Goal: Task Accomplishment & Management: Use online tool/utility

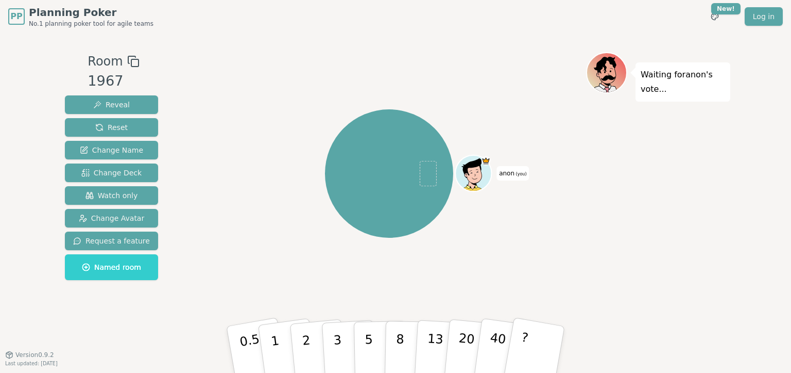
click at [518, 174] on span "(you)" at bounding box center [521, 174] width 12 height 5
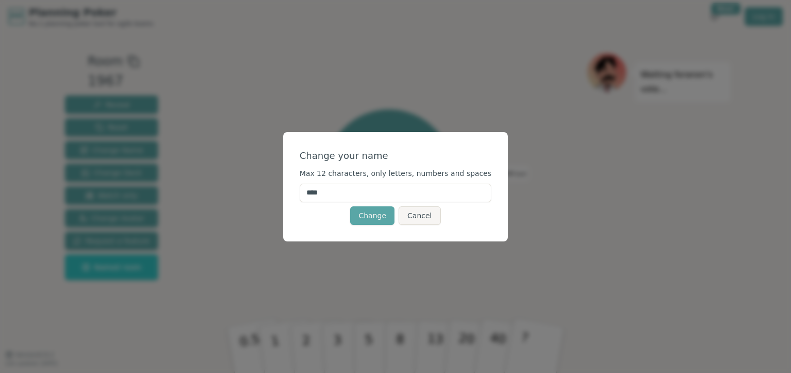
drag, startPoint x: 360, startPoint y: 192, endPoint x: 318, endPoint y: 191, distance: 41.8
click at [318, 191] on input "****" at bounding box center [396, 192] width 192 height 19
type input "******"
click at [377, 213] on button "Change" at bounding box center [372, 215] width 44 height 19
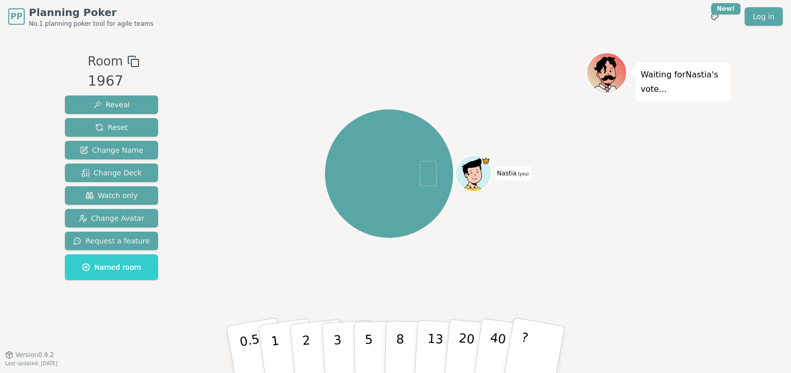
click at [473, 168] on icon at bounding box center [475, 170] width 28 height 4
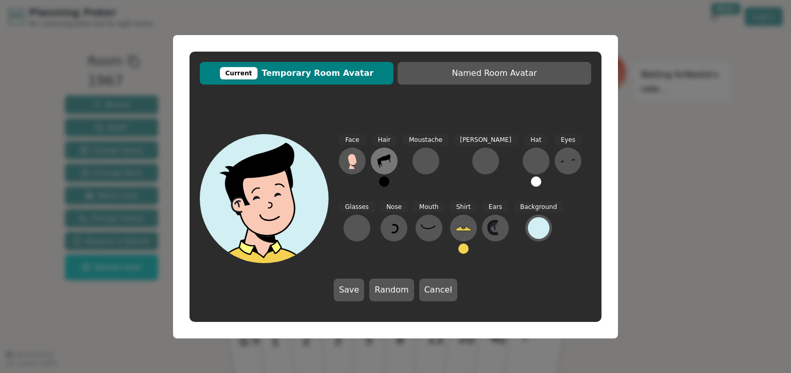
click at [383, 158] on icon at bounding box center [384, 160] width 13 height 13
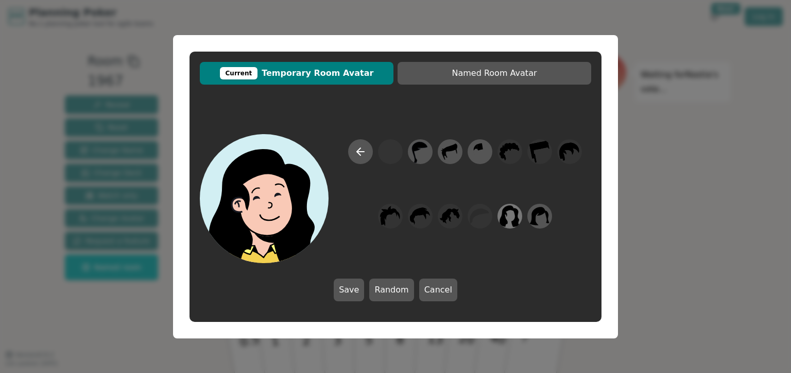
click at [505, 219] on icon at bounding box center [510, 216] width 20 height 22
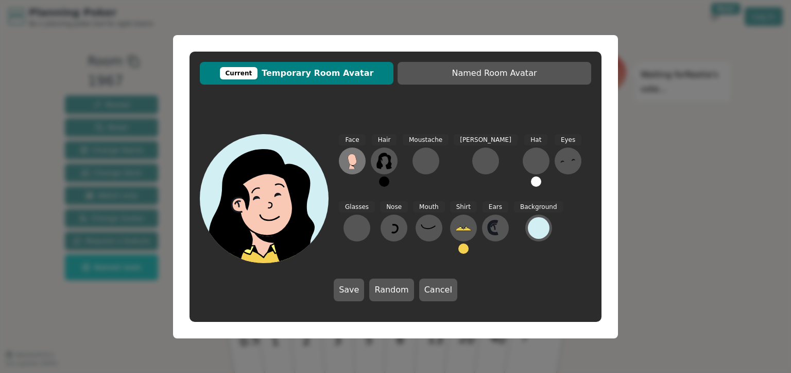
click at [355, 165] on ellipse at bounding box center [354, 164] width 6 height 6
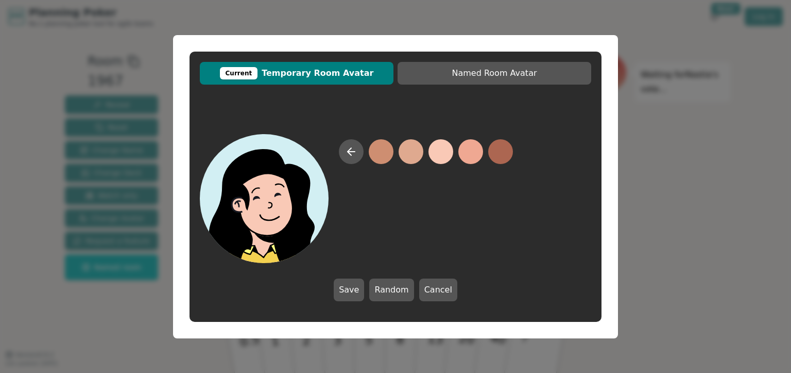
click at [435, 159] on button at bounding box center [441, 151] width 25 height 25
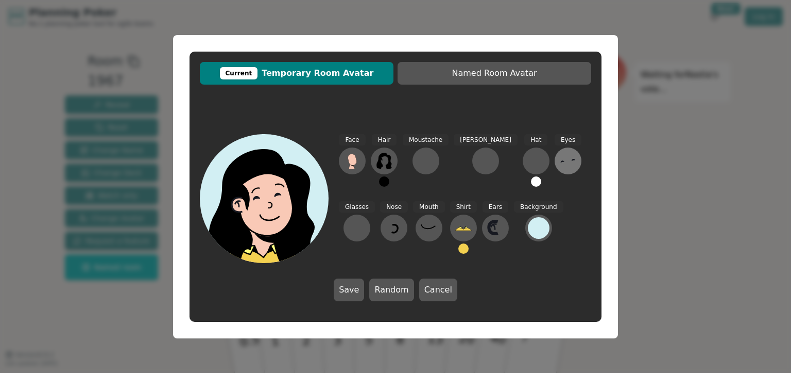
click at [560, 162] on icon at bounding box center [568, 161] width 16 height 16
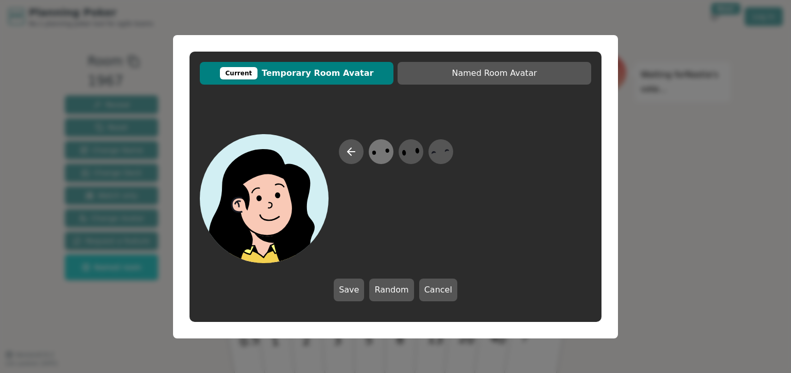
click at [383, 155] on icon at bounding box center [381, 151] width 20 height 23
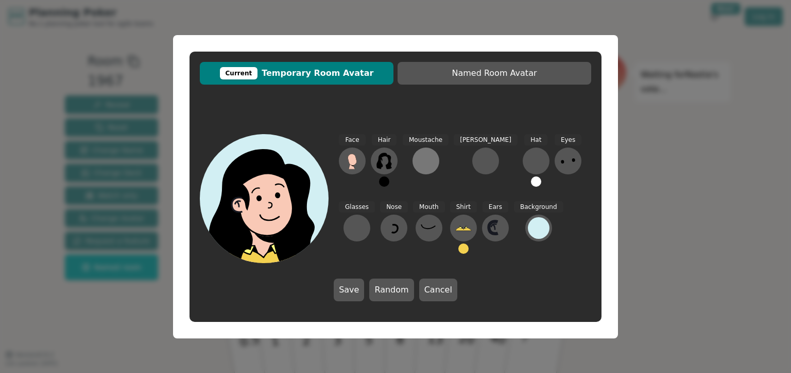
click at [423, 155] on div at bounding box center [426, 161] width 16 height 16
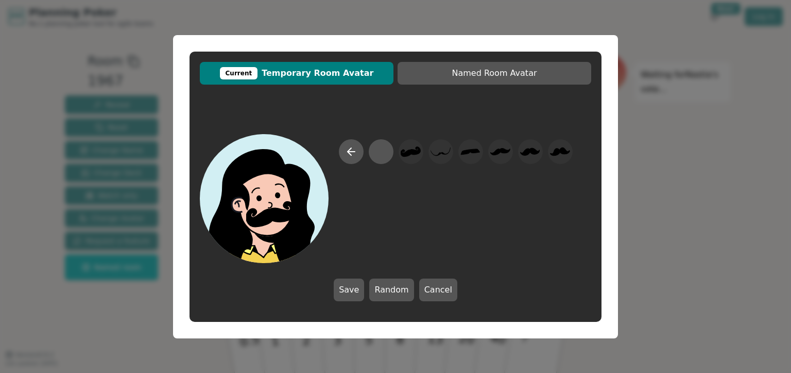
click at [423, 155] on div at bounding box center [411, 151] width 29 height 33
click at [406, 156] on icon at bounding box center [411, 151] width 20 height 10
click at [385, 158] on div at bounding box center [381, 151] width 20 height 23
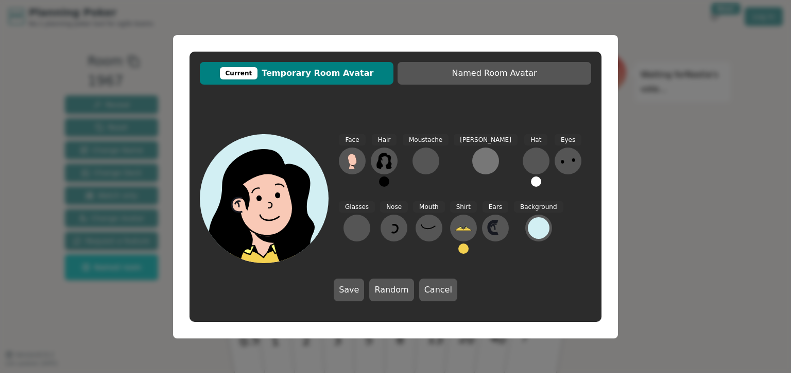
click at [478, 164] on div at bounding box center [486, 161] width 16 height 16
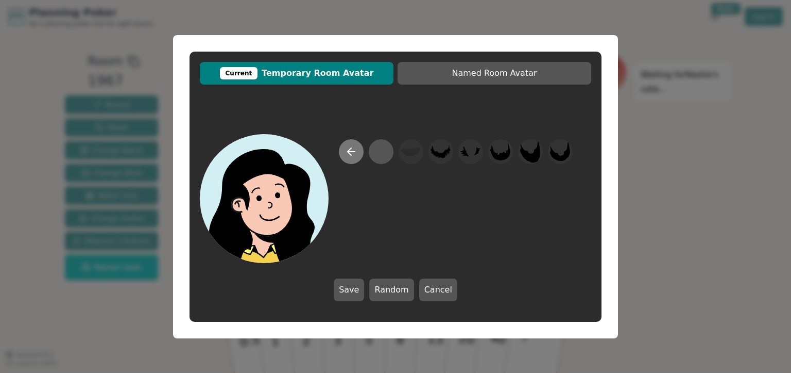
click at [352, 153] on icon at bounding box center [351, 151] width 12 height 12
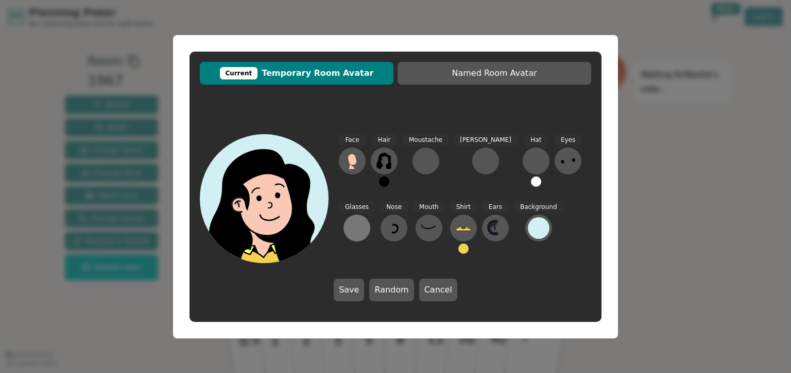
click at [365, 220] on div at bounding box center [357, 228] width 16 height 16
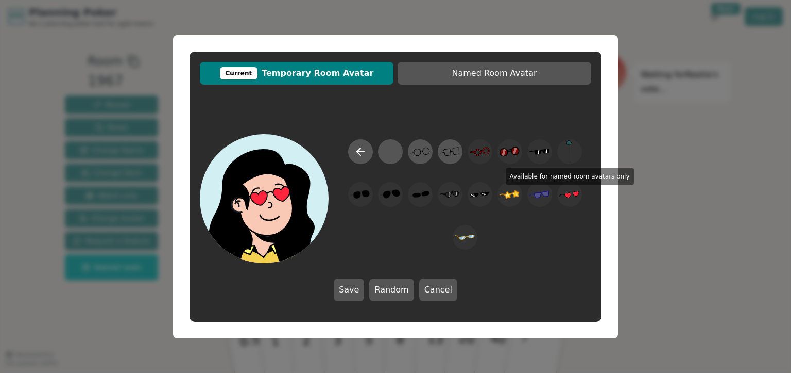
click at [571, 199] on icon at bounding box center [570, 193] width 20 height 23
click at [573, 197] on icon at bounding box center [570, 193] width 20 height 23
click at [352, 151] on button at bounding box center [360, 151] width 25 height 25
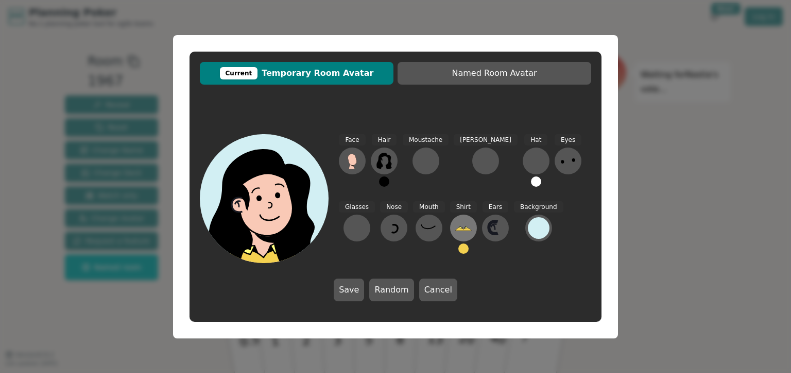
click at [456, 230] on icon at bounding box center [464, 228] width 16 height 3
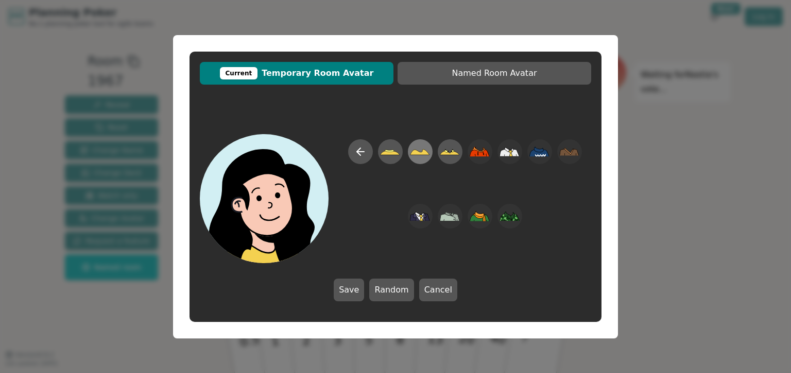
click at [418, 151] on icon at bounding box center [421, 152] width 20 height 6
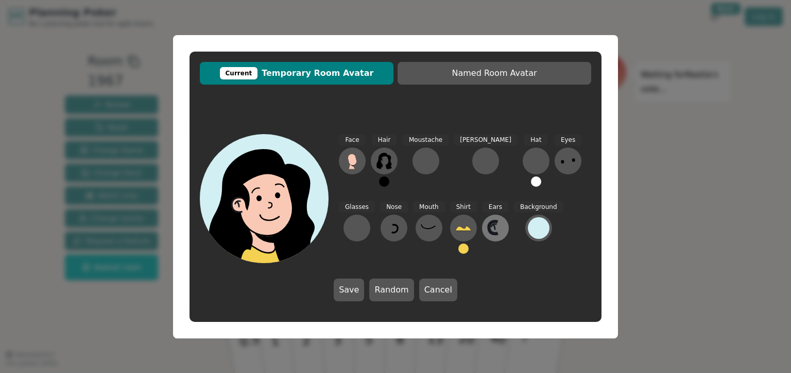
click at [487, 228] on icon at bounding box center [495, 228] width 16 height 16
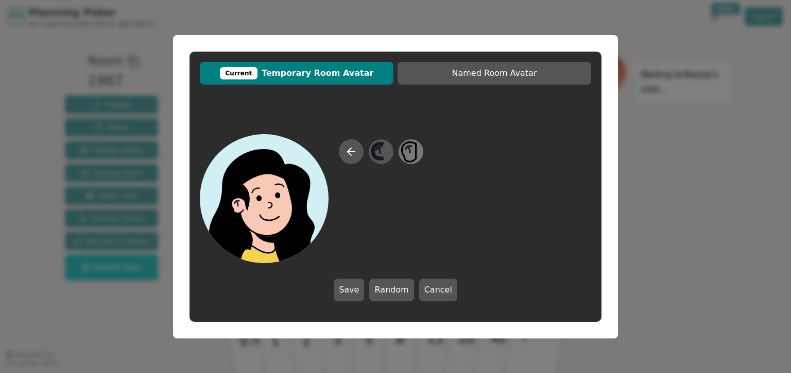
click at [410, 154] on icon at bounding box center [411, 151] width 20 height 23
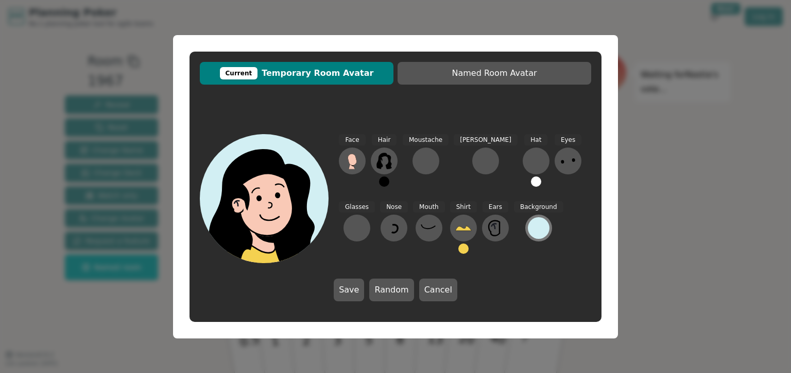
click at [528, 228] on div at bounding box center [539, 228] width 22 height 22
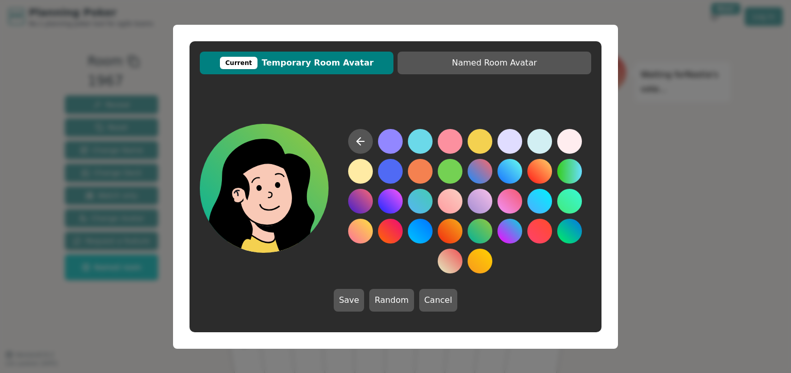
click at [481, 228] on button at bounding box center [480, 230] width 25 height 25
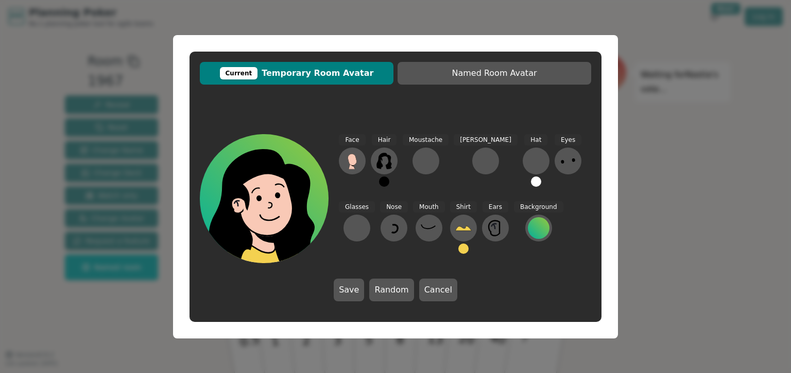
click at [347, 291] on button "Save" at bounding box center [349, 289] width 30 height 23
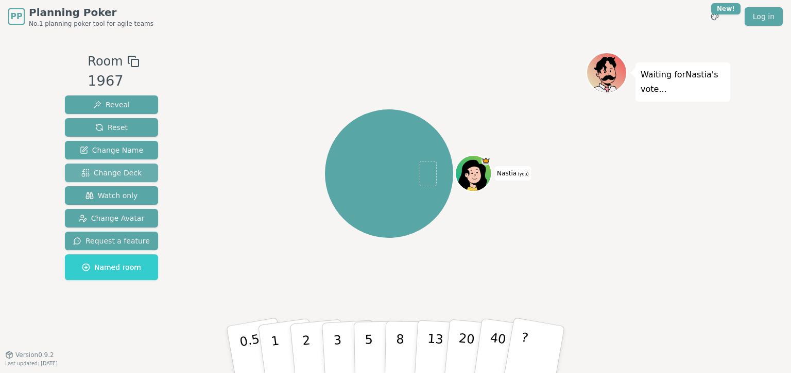
click at [109, 170] on span "Change Deck" at bounding box center [111, 172] width 60 height 10
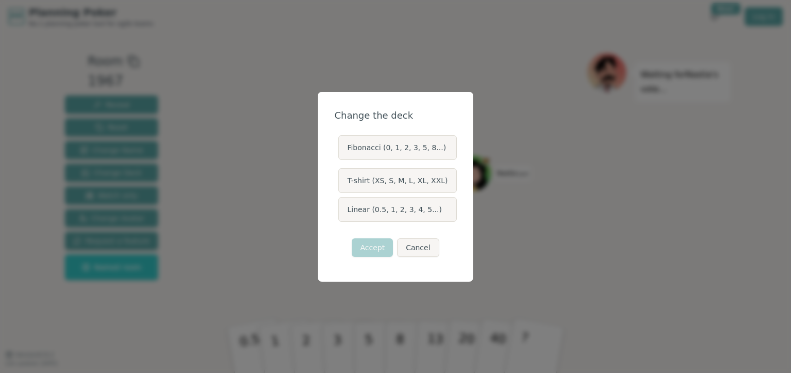
click at [402, 212] on label "Linear (0.5, 1, 2, 3, 4, 5...)" at bounding box center [398, 209] width 118 height 25
click at [342, 212] on button "Linear (0.5, 1, 2, 3, 4, 5...)" at bounding box center [338, 209] width 8 height 8
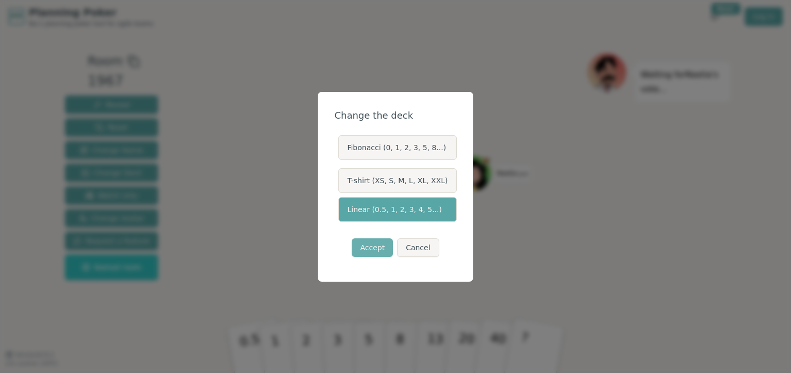
click at [363, 251] on button "Accept" at bounding box center [372, 247] width 41 height 19
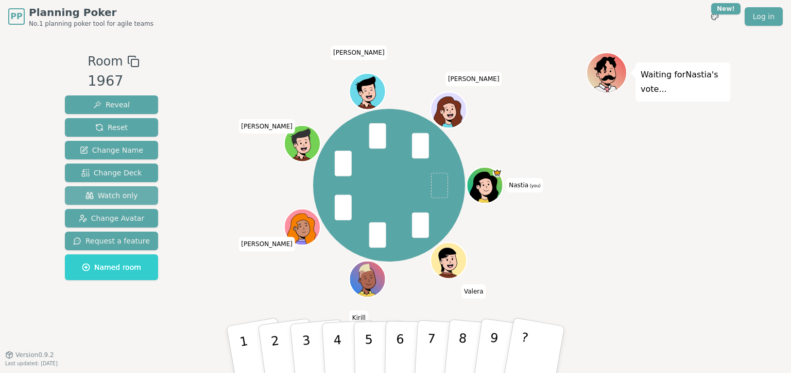
click at [111, 199] on span "Watch only" at bounding box center [112, 195] width 53 height 10
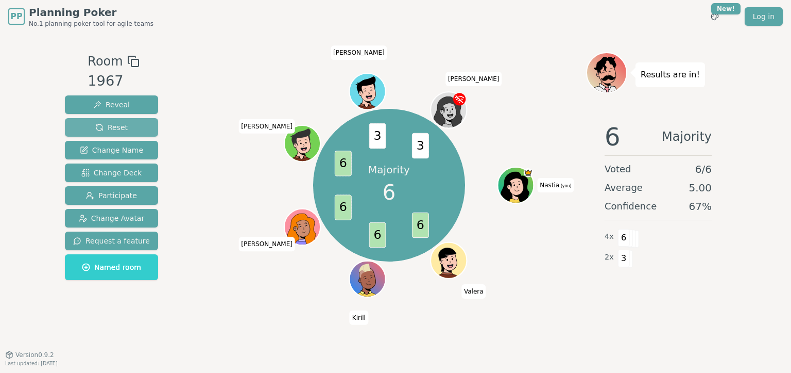
click at [103, 128] on span "Reset" at bounding box center [111, 127] width 32 height 10
click at [100, 129] on span "Reset" at bounding box center [111, 127] width 32 height 10
